Goal: Information Seeking & Learning: Learn about a topic

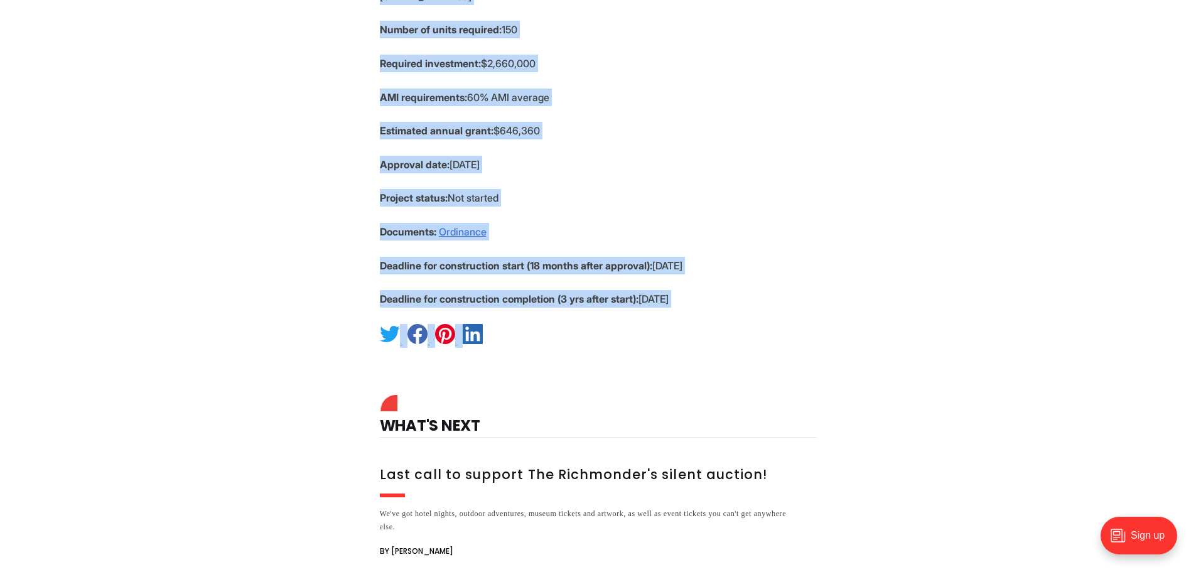
scroll to position [879, 0]
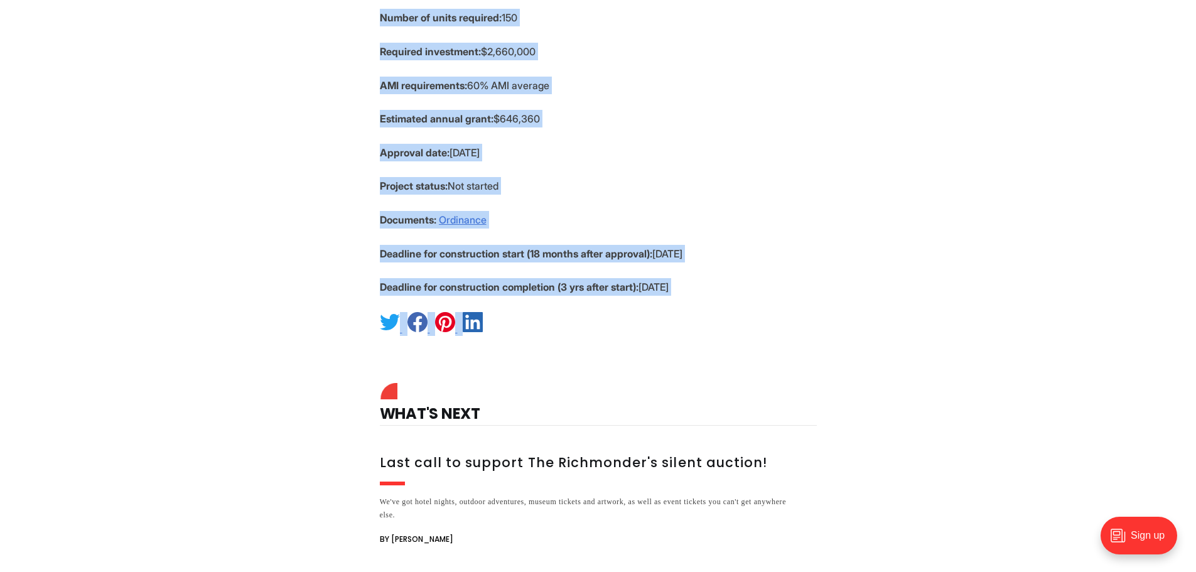
drag, startPoint x: 419, startPoint y: 235, endPoint x: 713, endPoint y: 165, distance: 301.6
click at [713, 165] on section "🏘️ This item is part of a larger project on affordable housing grants in [GEOGR…" at bounding box center [598, 28] width 1196 height 615
copy section "🏘️ This item is part of a larger project on affordable housing grants in [GEOGR…"
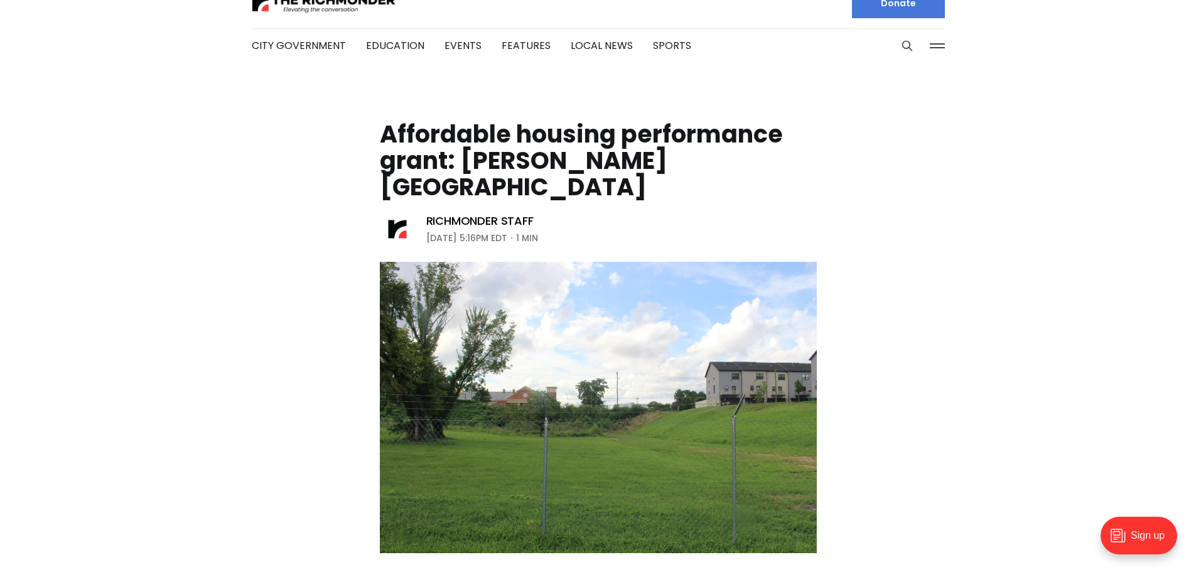
scroll to position [0, 0]
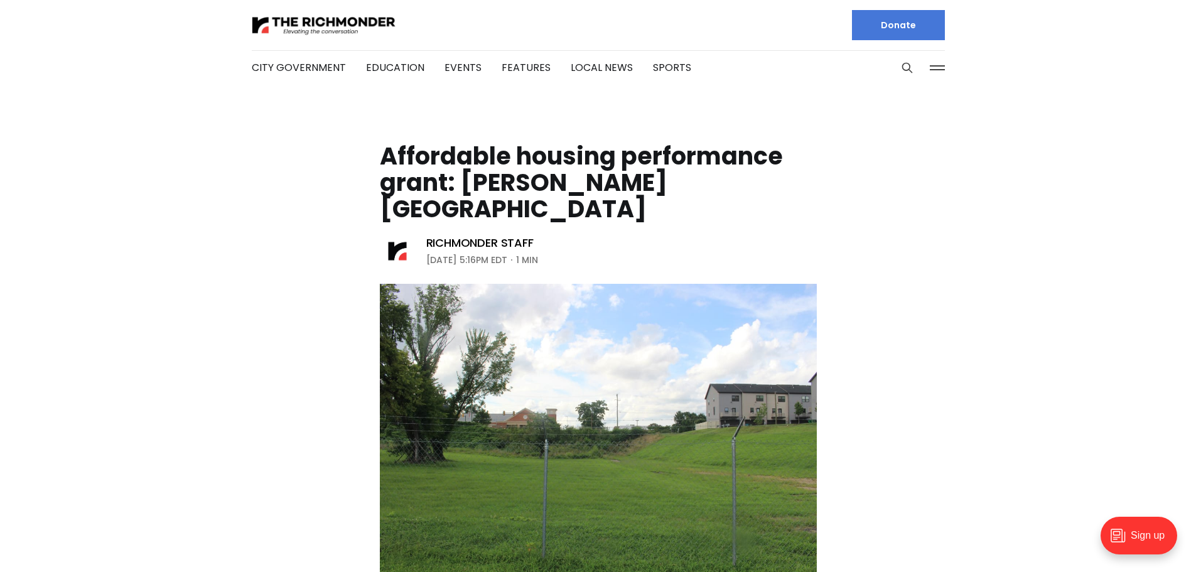
drag, startPoint x: 833, startPoint y: 126, endPoint x: 846, endPoint y: 125, distance: 13.2
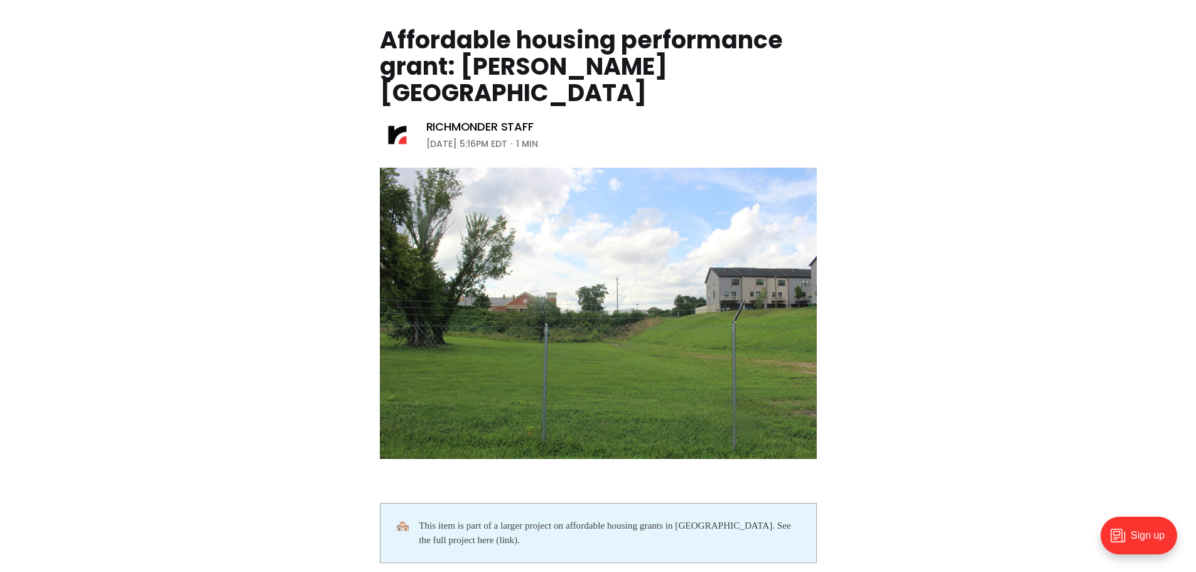
scroll to position [63, 0]
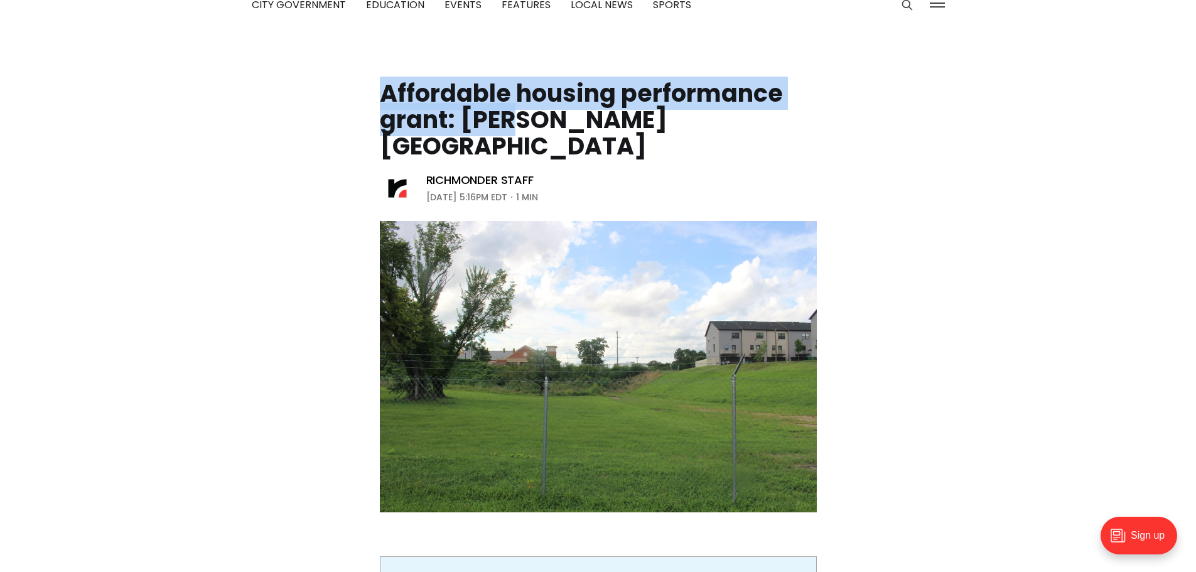
drag, startPoint x: 372, startPoint y: 93, endPoint x: 529, endPoint y: 116, distance: 159.3
click at [529, 116] on header "Affordable housing performance grant: [PERSON_NAME][GEOGRAPHIC_DATA] Richmonder…" at bounding box center [598, 293] width 1196 height 440
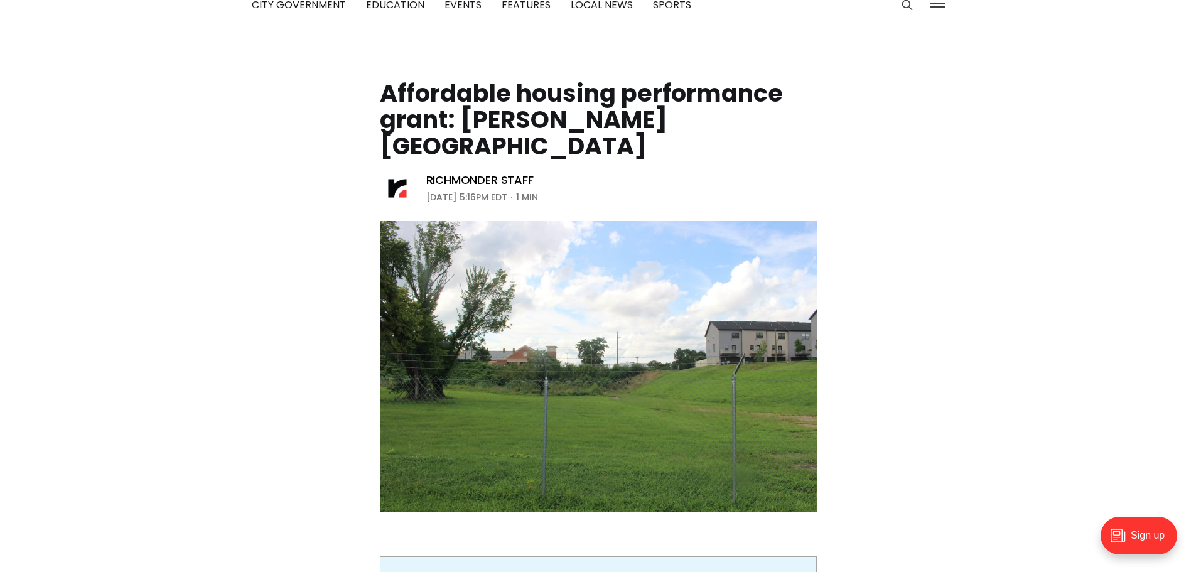
drag, startPoint x: 580, startPoint y: 114, endPoint x: 595, endPoint y: 114, distance: 14.4
